Goal: Task Accomplishment & Management: Complete application form

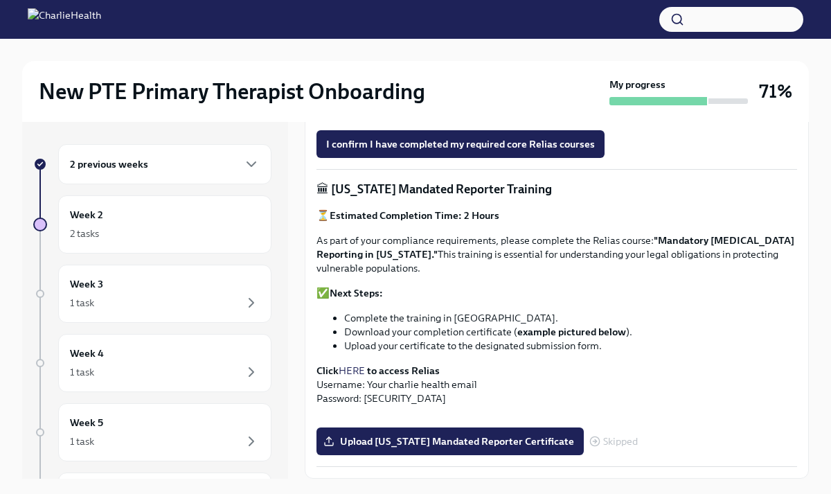
scroll to position [998, 0]
click at [419, 443] on span "Upload [US_STATE] Mandated Reporter Certificate" at bounding box center [450, 441] width 248 height 14
click at [0, 0] on input "Upload [US_STATE] Mandated Reporter Certificate" at bounding box center [0, 0] width 0 height 0
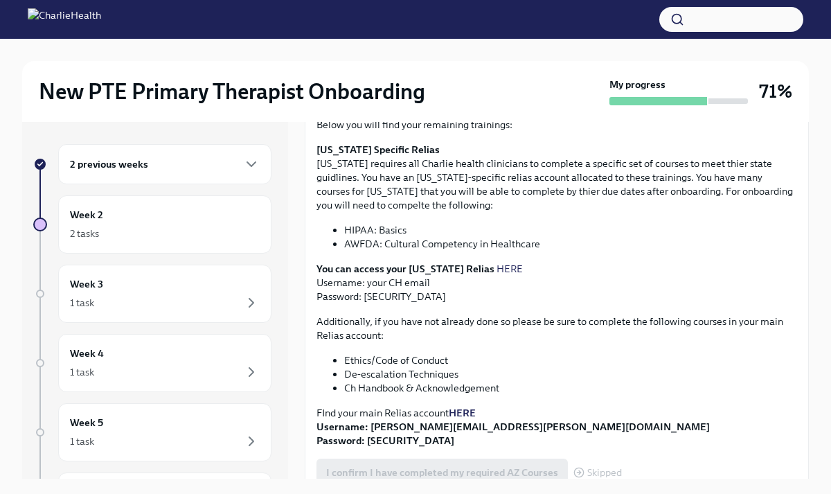
scroll to position [78, 0]
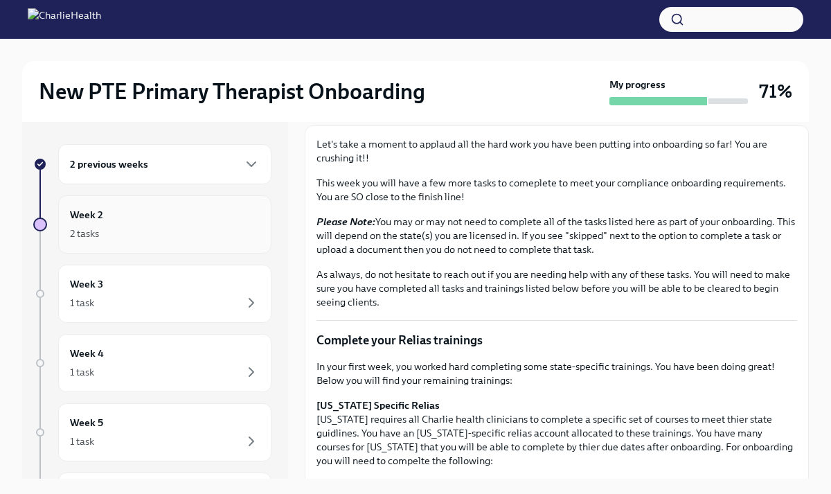
click at [178, 234] on div "2 tasks" at bounding box center [165, 233] width 190 height 17
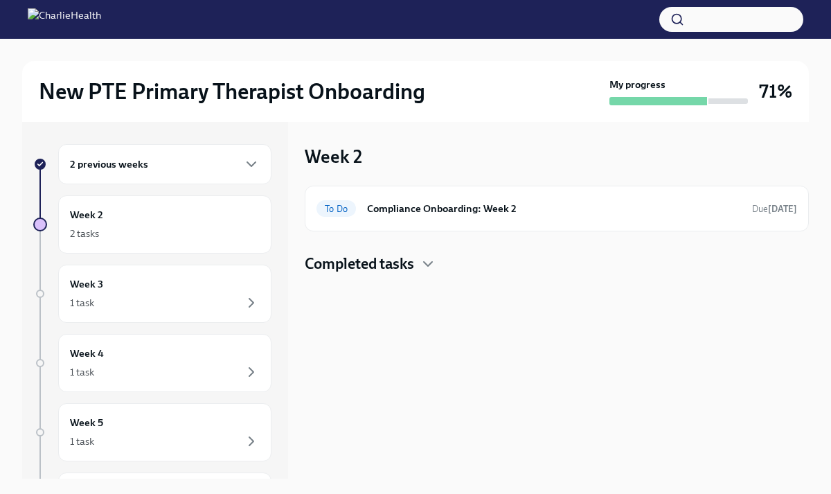
click at [167, 170] on div "2 previous weeks" at bounding box center [165, 164] width 190 height 17
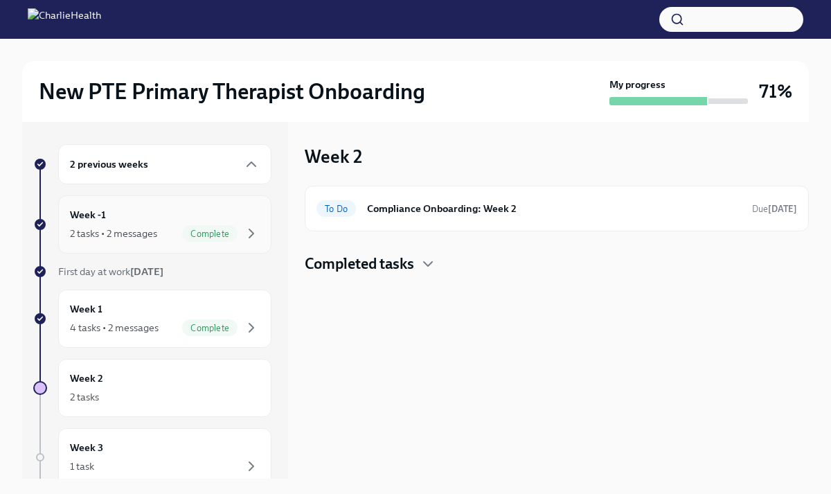
click at [134, 231] on div "2 tasks • 2 messages" at bounding box center [113, 234] width 87 height 14
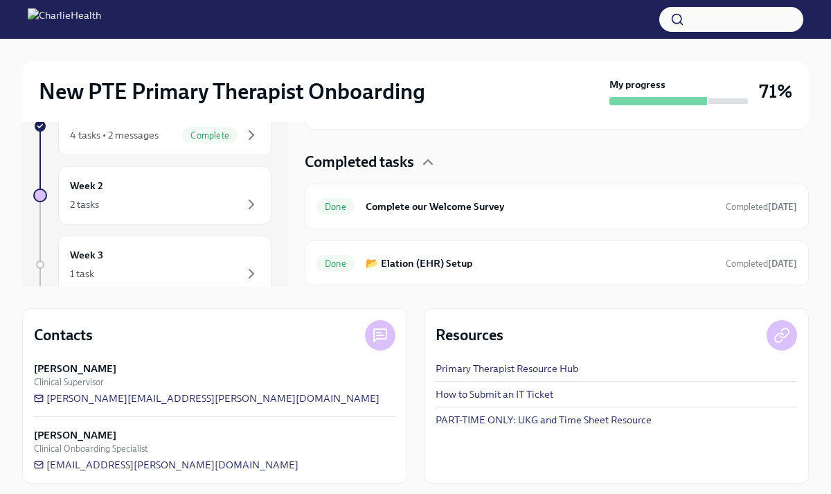
scroll to position [199, 0]
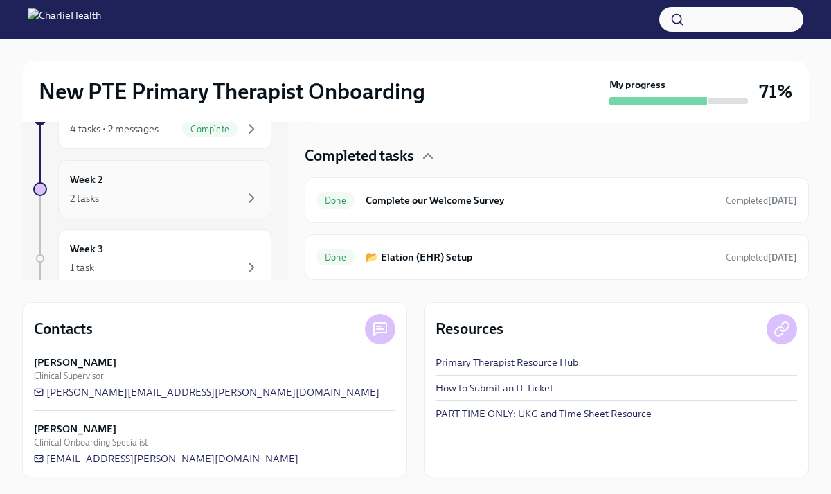
click at [166, 204] on div "2 tasks" at bounding box center [165, 198] width 190 height 17
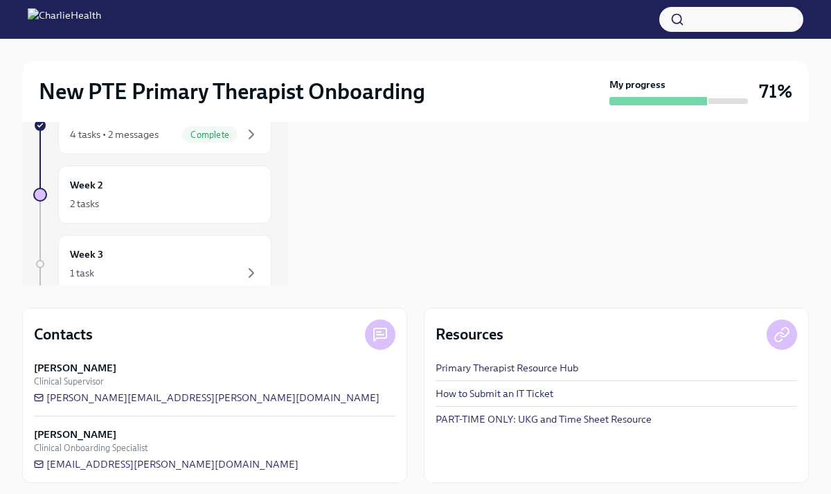
scroll to position [170, 0]
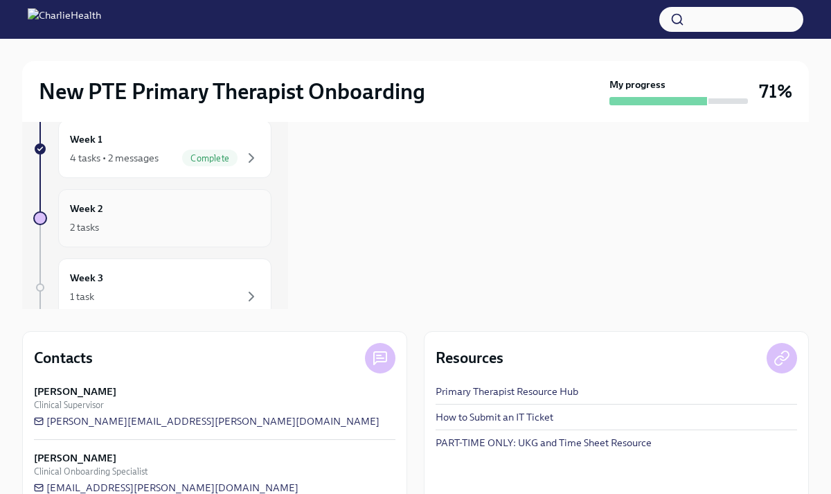
click at [107, 207] on div "Week 2 2 tasks" at bounding box center [165, 218] width 190 height 35
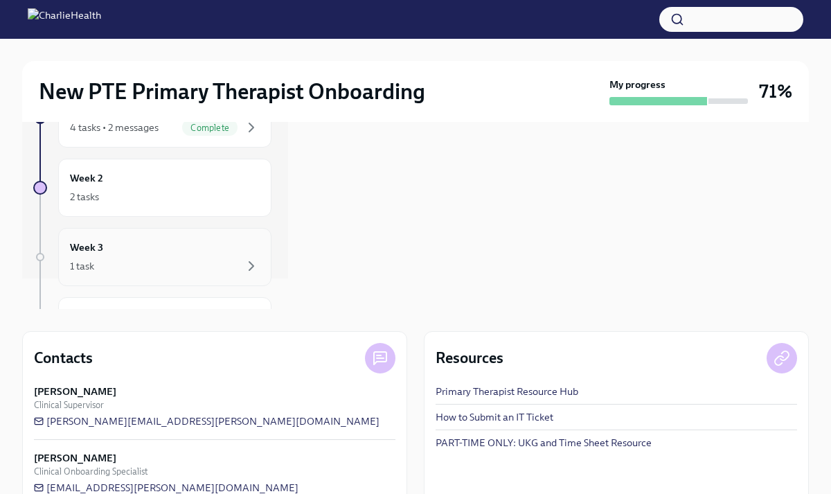
scroll to position [0, 0]
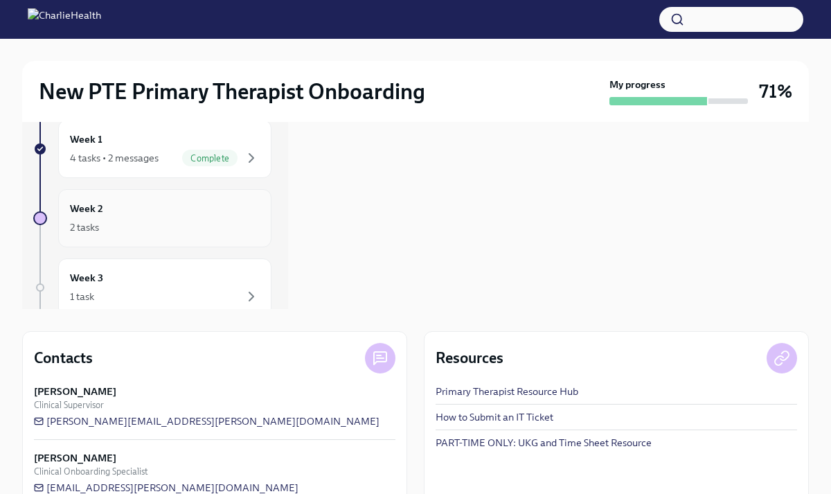
click at [94, 215] on h6 "Week 2" at bounding box center [86, 208] width 33 height 15
click at [179, 233] on div "2 tasks" at bounding box center [165, 227] width 190 height 17
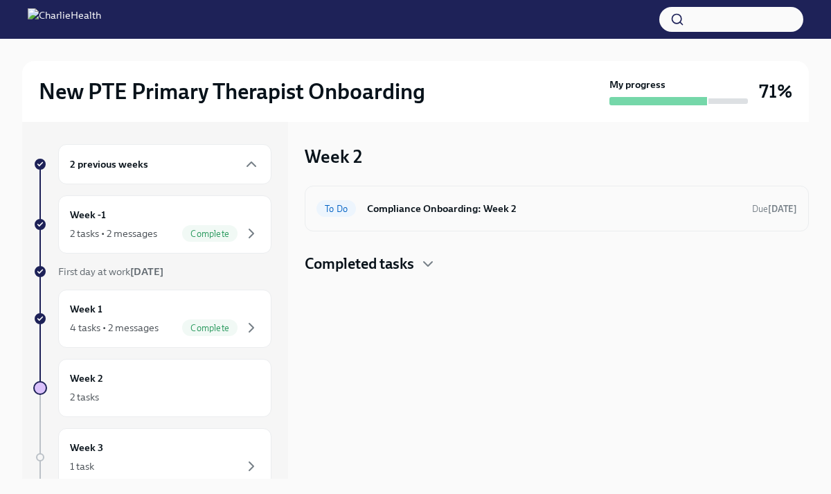
click at [460, 207] on h6 "Compliance Onboarding: Week 2" at bounding box center [554, 208] width 374 height 15
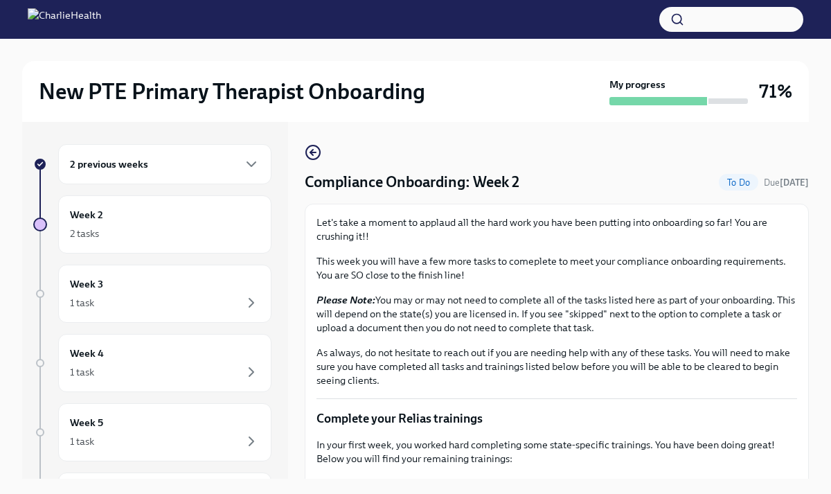
click at [725, 184] on span "To Do" at bounding box center [738, 182] width 39 height 10
